Goal: Task Accomplishment & Management: Complete application form

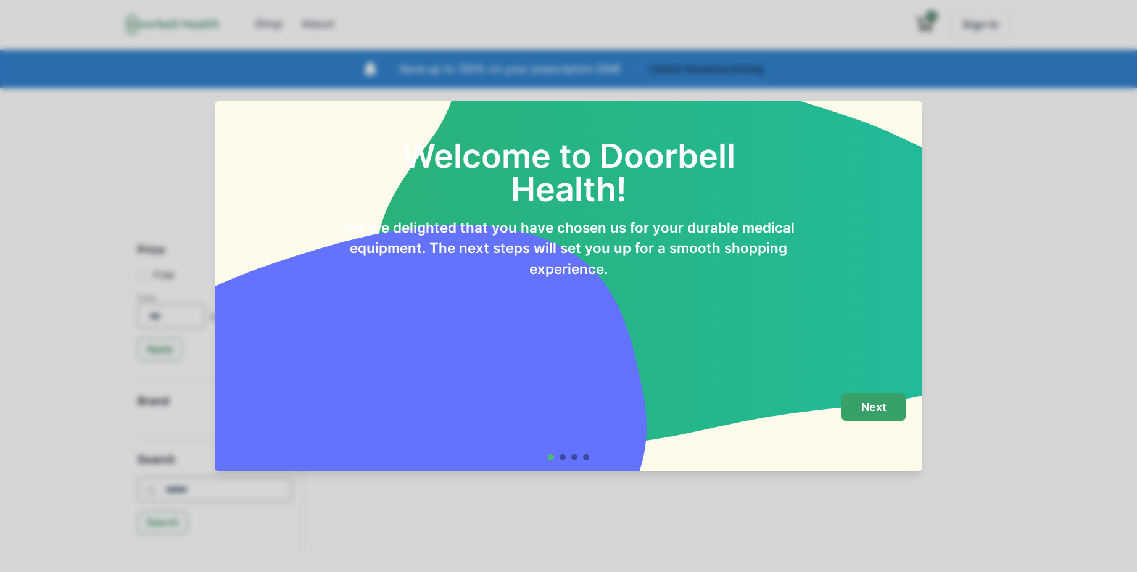
click at [860, 414] on button "Next" at bounding box center [874, 407] width 64 height 28
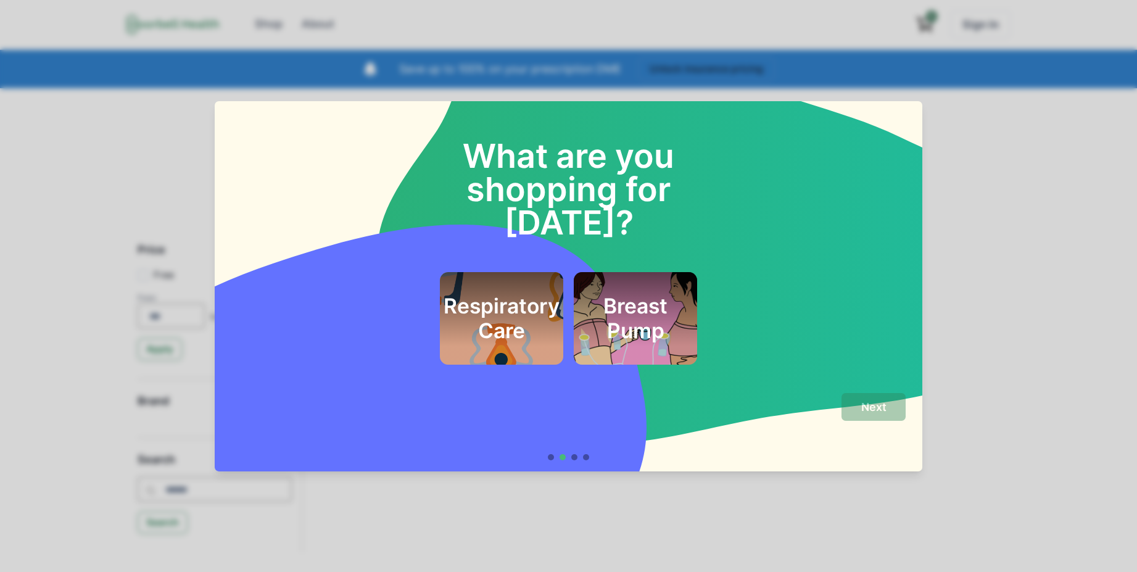
click at [551, 294] on h2 "Respiratory Care" at bounding box center [502, 319] width 116 height 50
click at [870, 399] on button "Next" at bounding box center [874, 407] width 64 height 28
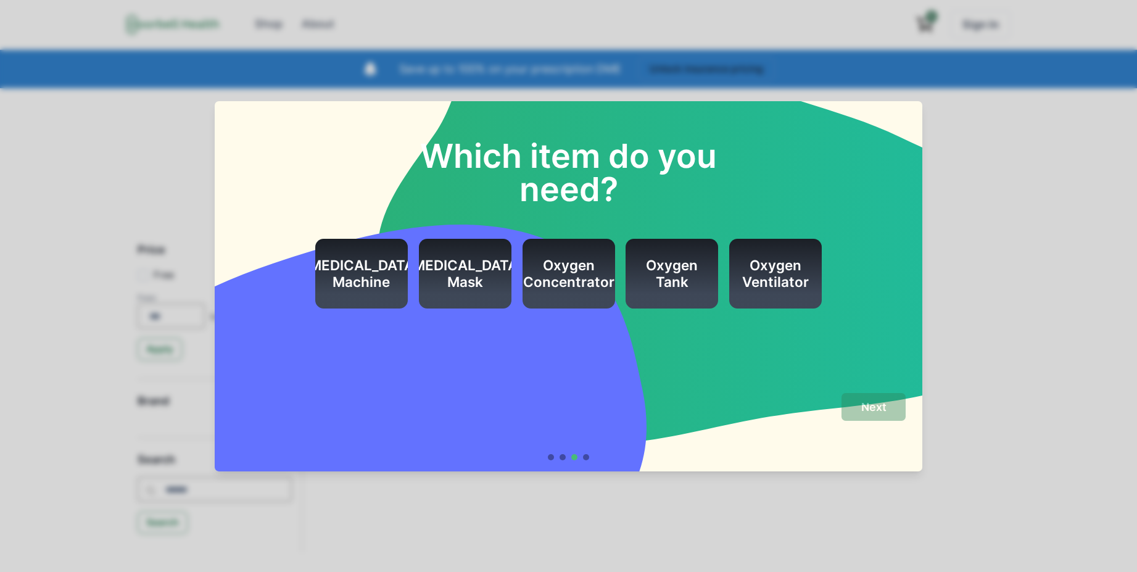
click at [597, 281] on h2 "Oxygen Concentrator" at bounding box center [568, 273] width 91 height 33
click at [873, 409] on p "Next" at bounding box center [873, 407] width 25 height 14
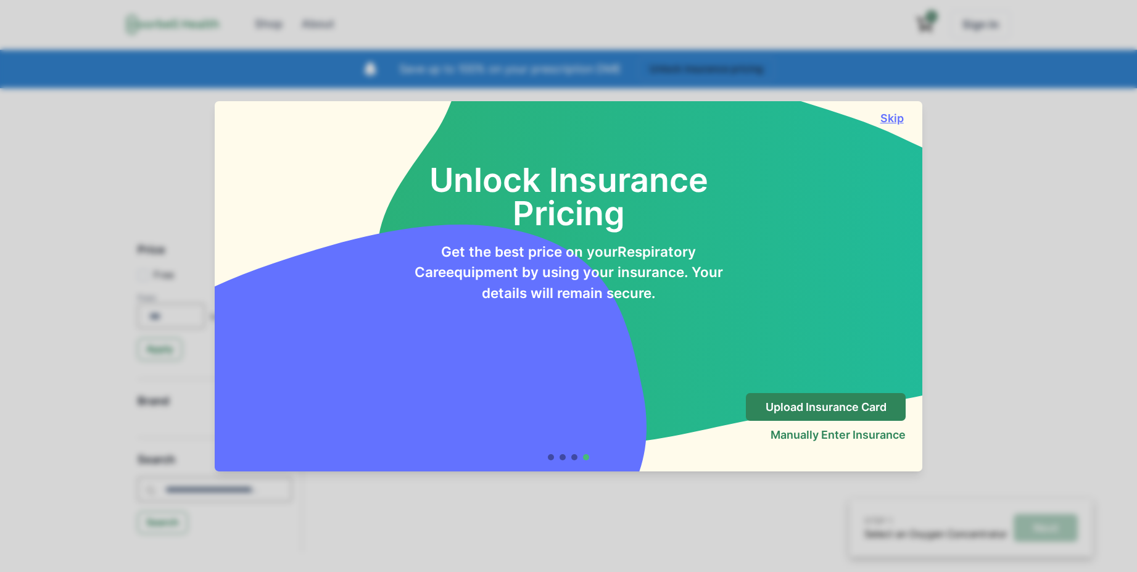
click at [906, 125] on button "Skip" at bounding box center [892, 118] width 28 height 13
